Goal: Task Accomplishment & Management: Use online tool/utility

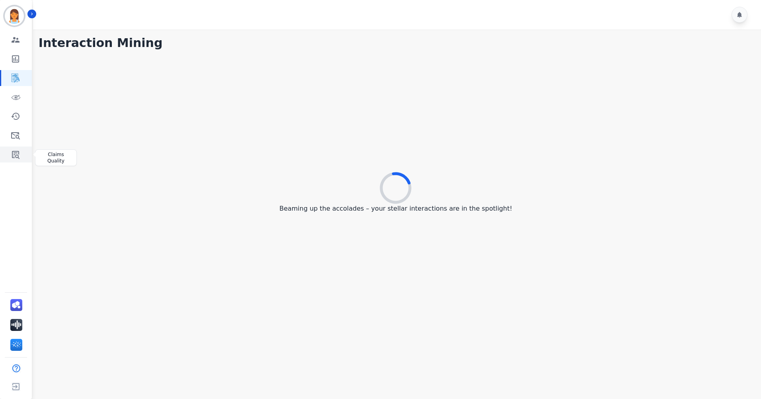
click at [18, 153] on icon "Sidebar" at bounding box center [16, 155] width 8 height 8
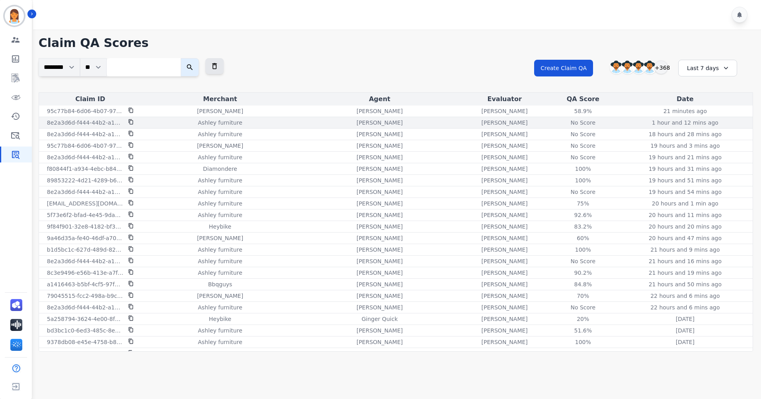
click at [572, 121] on div "No Score" at bounding box center [584, 123] width 36 height 8
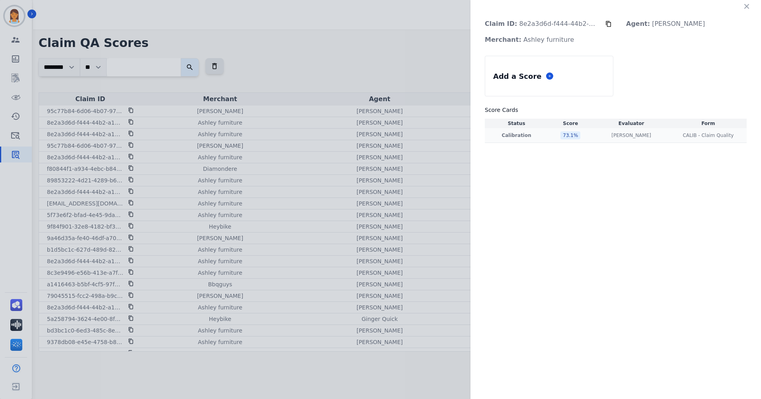
click at [563, 135] on div "73.1 %" at bounding box center [571, 135] width 20 height 8
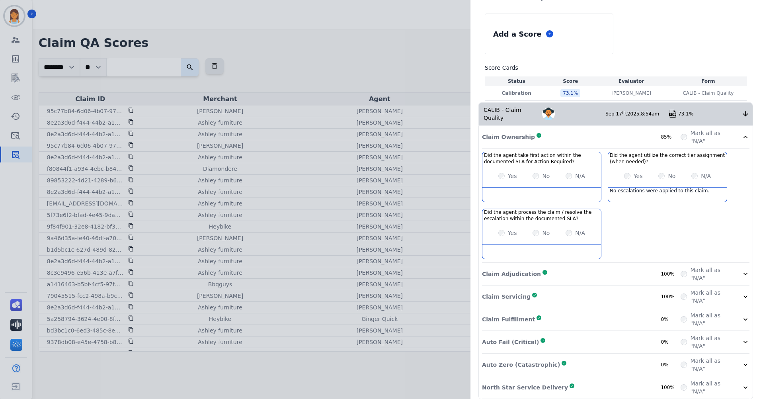
scroll to position [43, 0]
click at [554, 335] on div "Auto Fail (Critical) Complete 0%" at bounding box center [581, 342] width 199 height 16
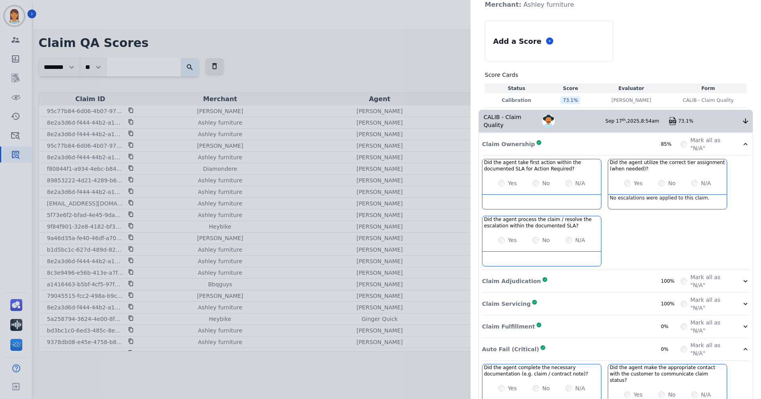
scroll to position [0, 0]
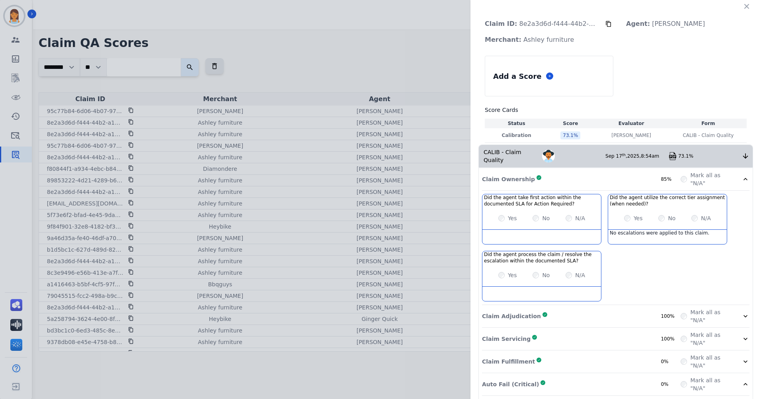
click at [614, 171] on div "Claim Ownership Complete 85%" at bounding box center [581, 179] width 199 height 16
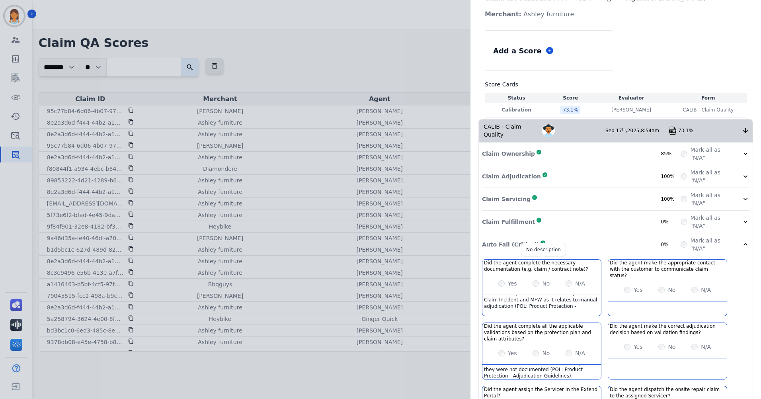
scroll to position [40, 0]
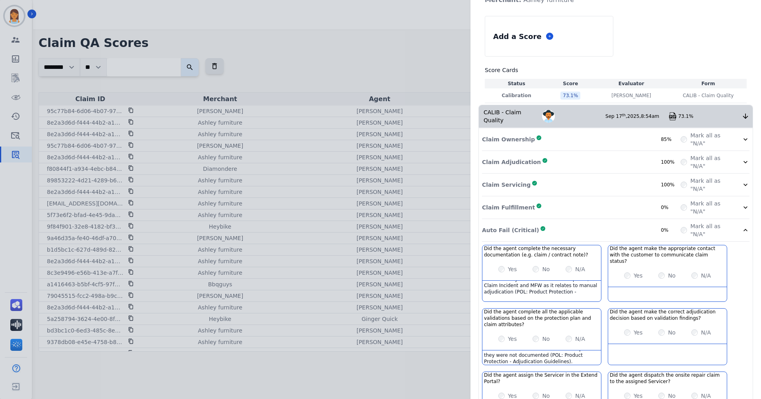
click at [607, 222] on div "Auto Fail (Critical) Complete 0%" at bounding box center [581, 230] width 199 height 16
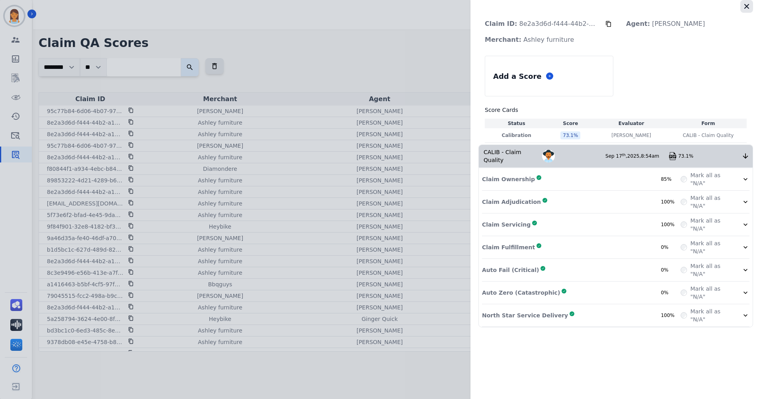
click at [750, 9] on icon "button" at bounding box center [747, 6] width 8 height 8
